Goal: Task Accomplishment & Management: Use online tool/utility

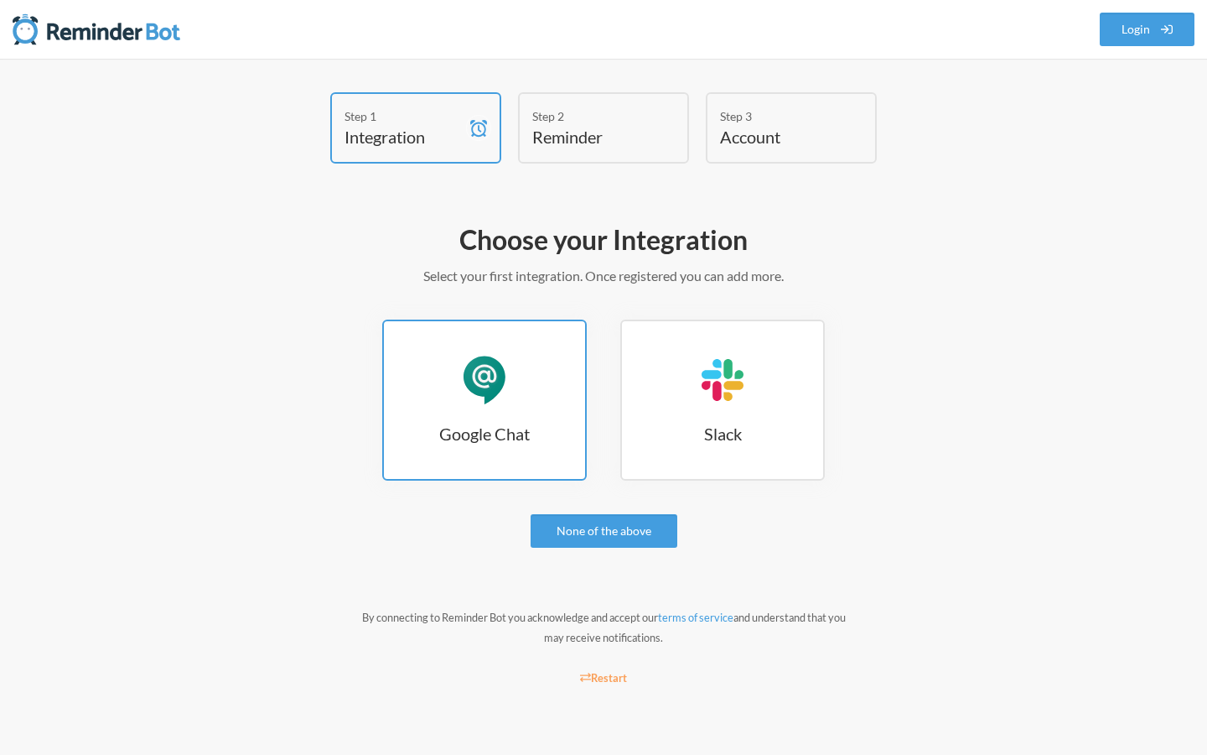
click at [489, 422] on h3 "Google Chat" at bounding box center [484, 433] width 201 height 23
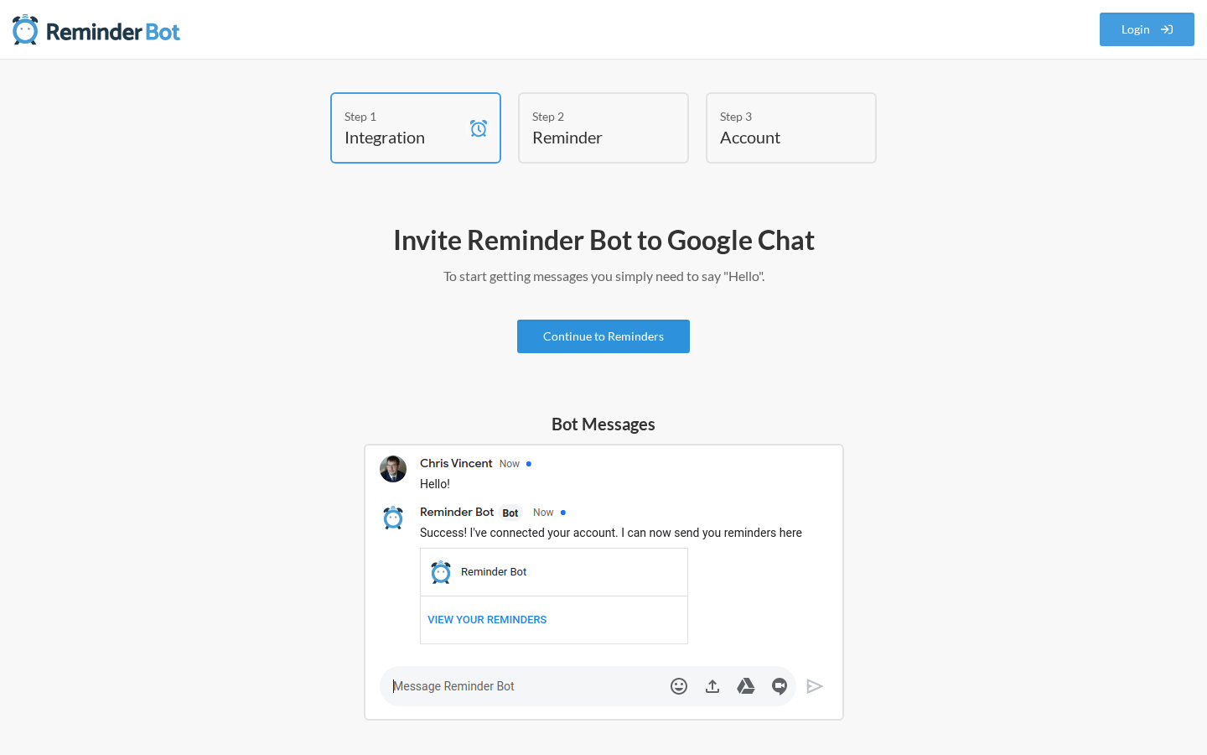
click at [613, 336] on link "Continue to Reminders" at bounding box center [603, 336] width 173 height 34
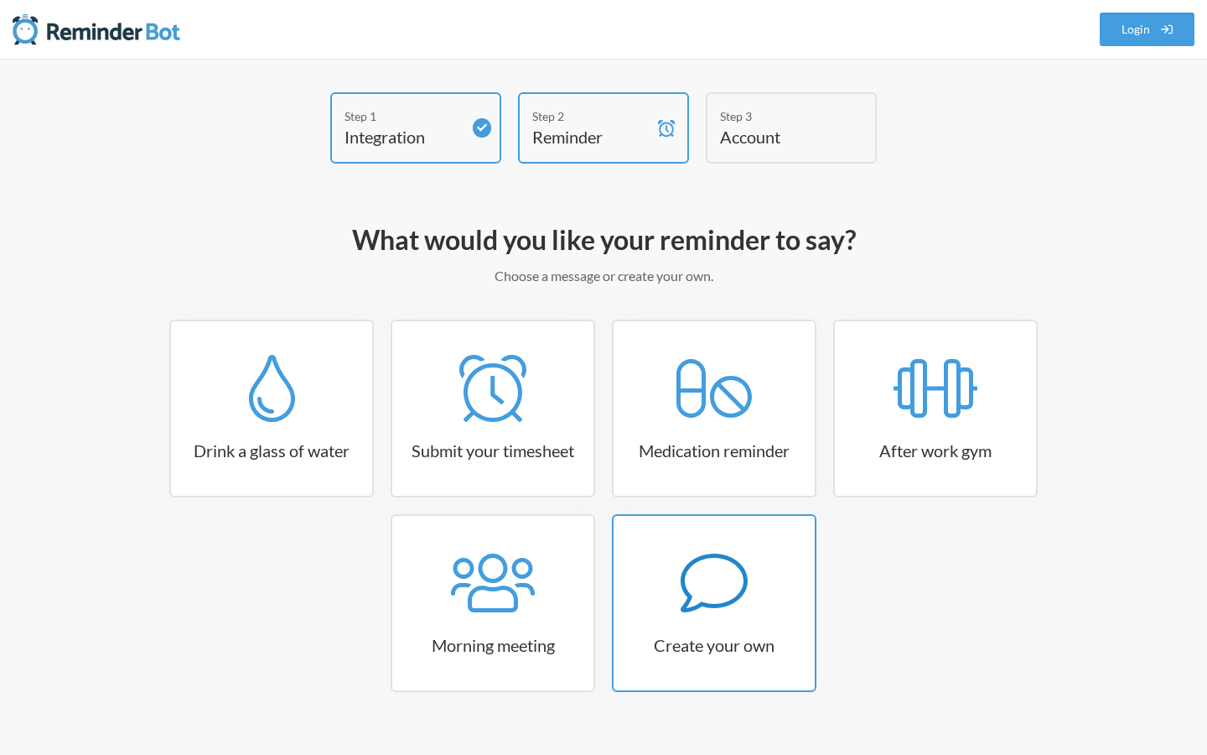
click at [711, 605] on icon at bounding box center [714, 582] width 67 height 59
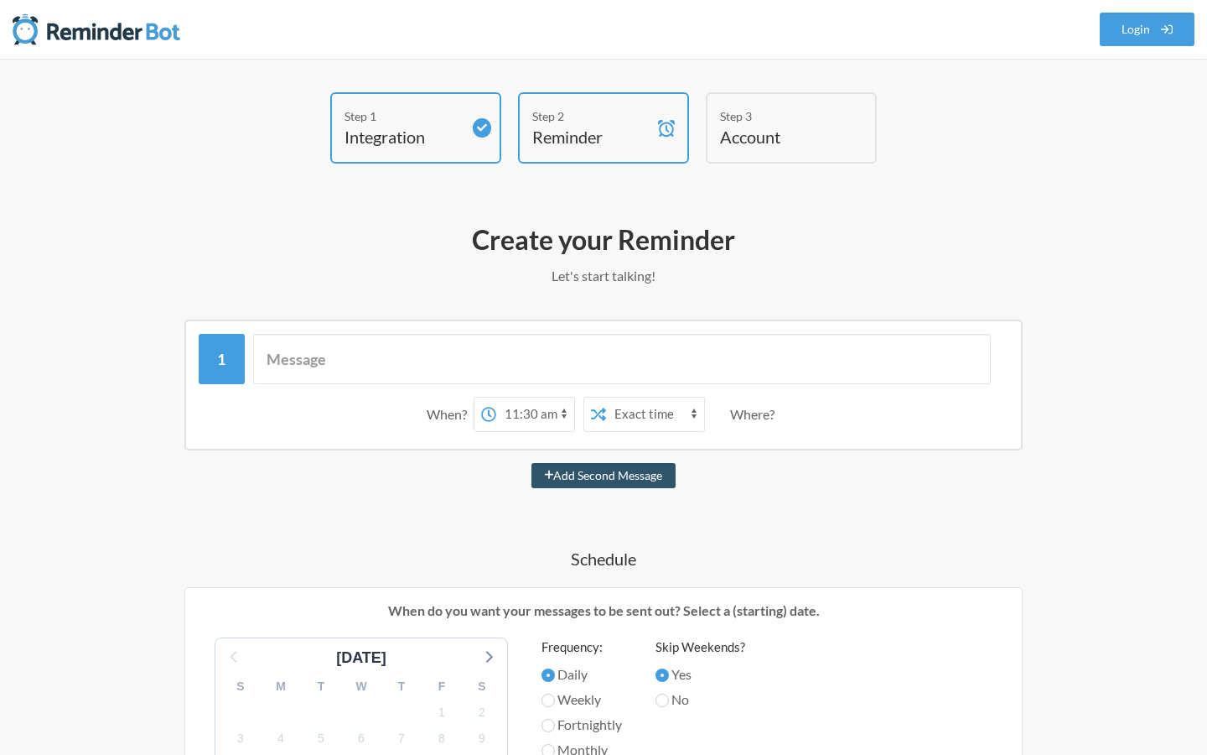
click at [558, 416] on select "12:00 am 12:15 am 12:30 am 12:45 am 1:00 am 1:15 am 1:30 am 1:45 am 2:00 am 2:1…" at bounding box center [535, 414] width 78 height 34
select select "18:00:00"
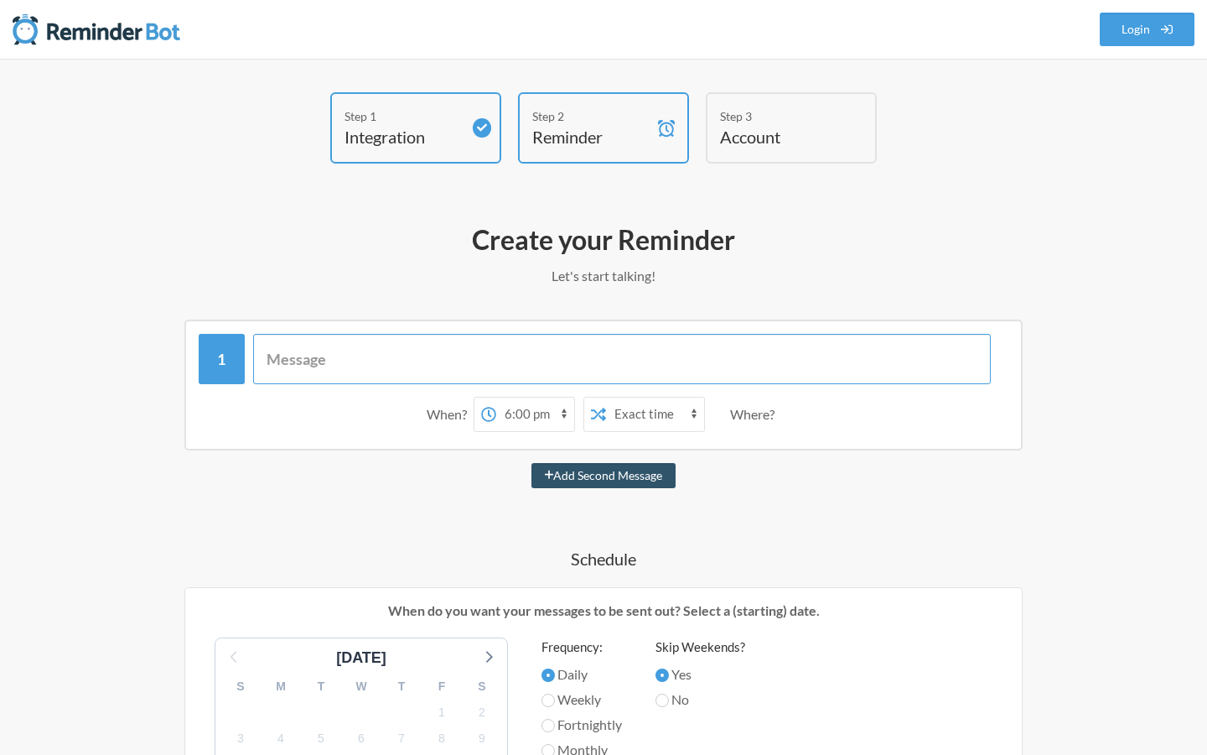
click at [431, 362] on input "text" at bounding box center [622, 359] width 739 height 50
type input "Send Status update to [PERSON_NAME]"
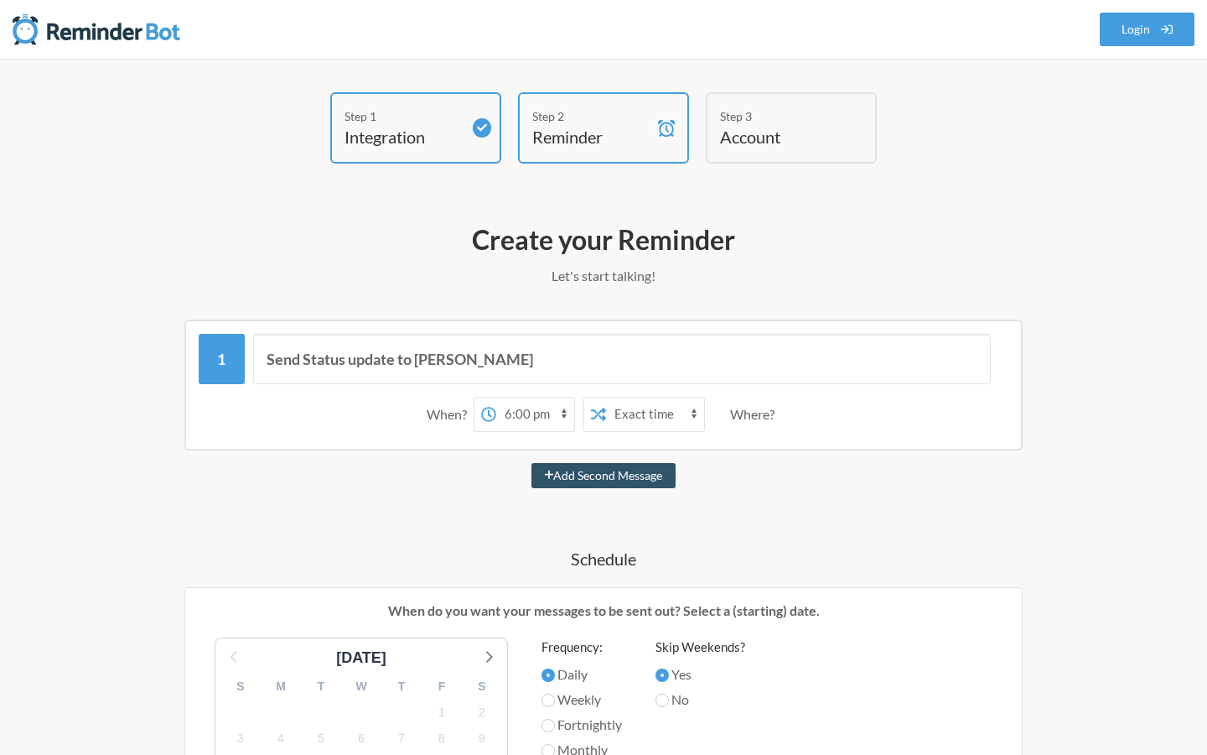
click at [761, 416] on div "Where?" at bounding box center [755, 414] width 51 height 35
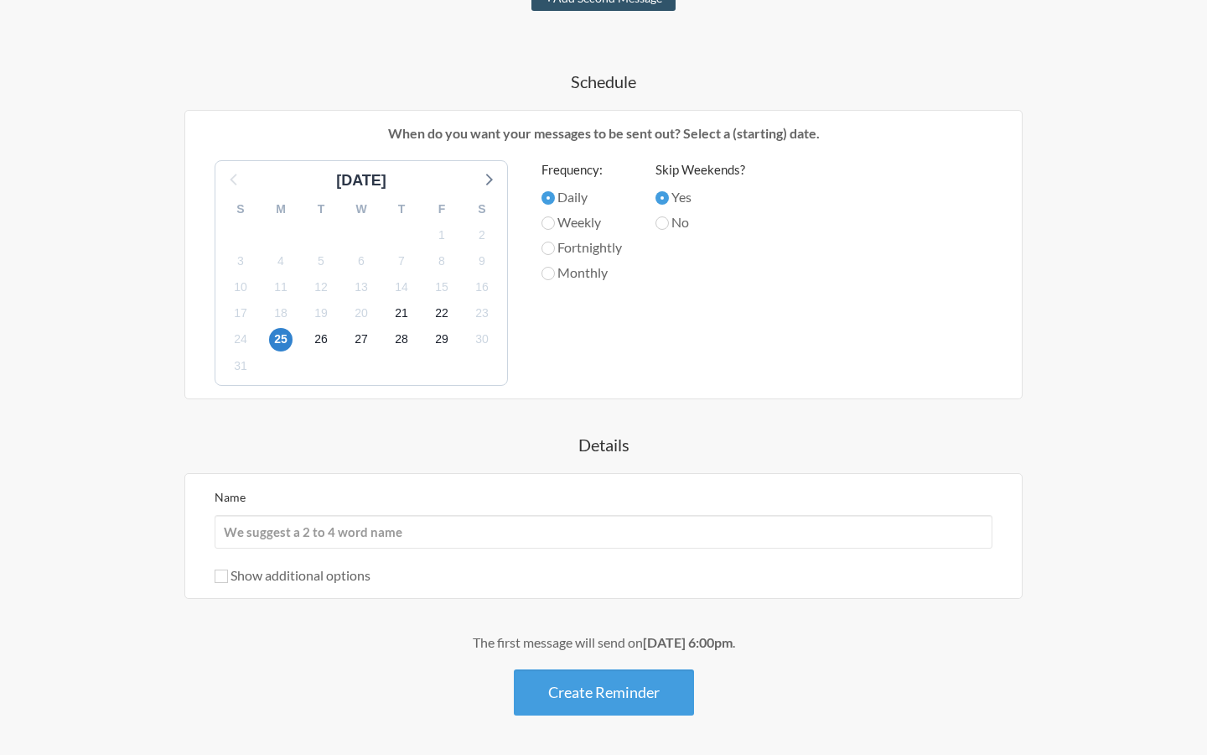
scroll to position [478, 0]
click at [532, 531] on input "Name" at bounding box center [604, 531] width 778 height 34
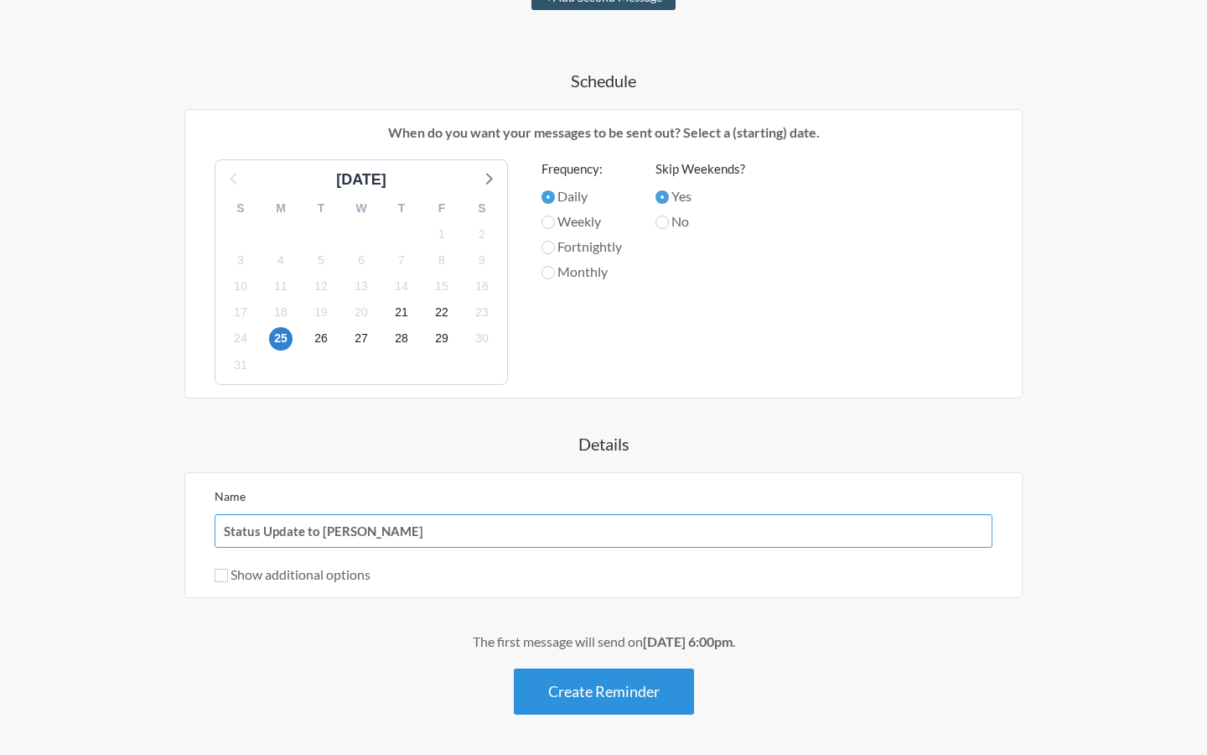
type input "Status Update to [PERSON_NAME]"
click at [632, 691] on button "Create Reminder" at bounding box center [604, 691] width 180 height 46
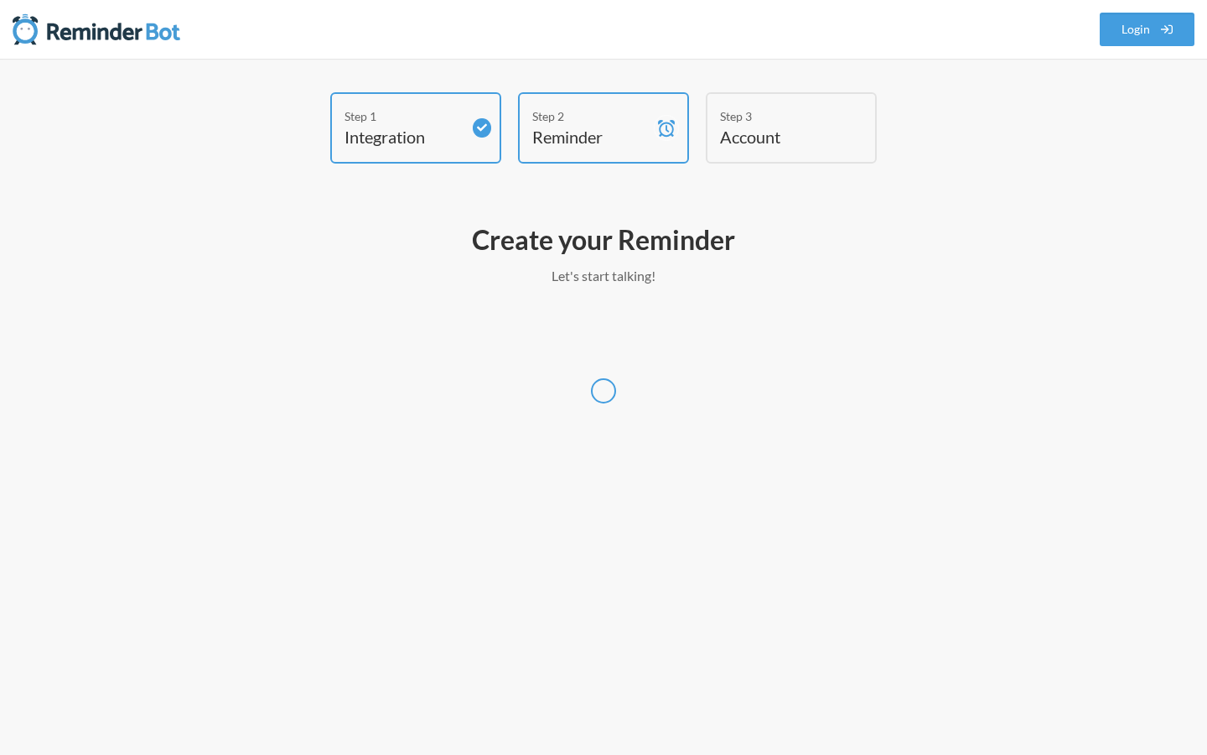
select select "UTC"
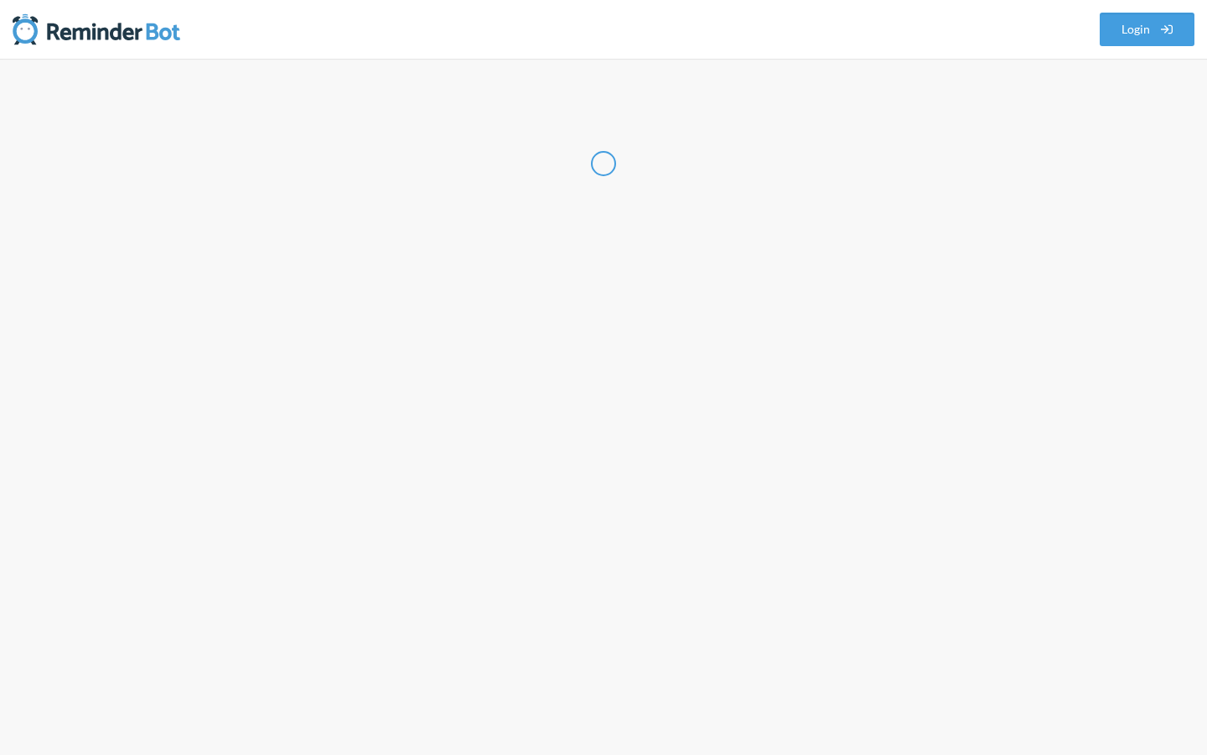
select select "IN"
